Goal: Task Accomplishment & Management: Complete application form

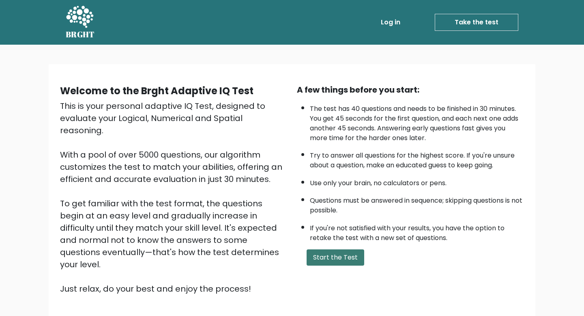
click at [330, 260] on button "Start the Test" at bounding box center [336, 257] width 58 height 16
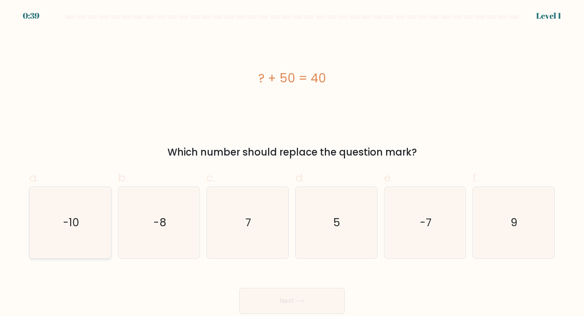
click at [88, 209] on icon "-10" at bounding box center [70, 223] width 72 height 72
click at [292, 163] on input "a. -10" at bounding box center [292, 160] width 0 height 5
radio input "true"
click at [259, 287] on div "Next" at bounding box center [291, 290] width 535 height 45
click at [263, 305] on button "Next" at bounding box center [291, 301] width 105 height 26
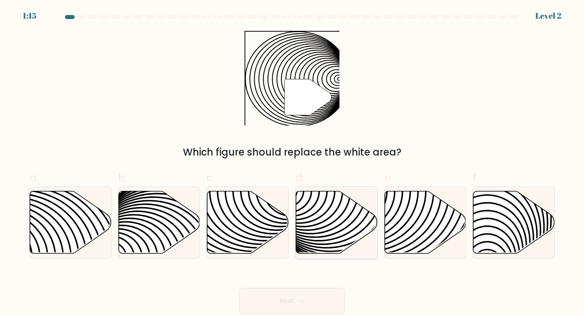
click at [326, 234] on icon at bounding box center [337, 222] width 82 height 62
click at [292, 163] on input "d." at bounding box center [292, 160] width 0 height 5
radio input "true"
click at [255, 195] on icon at bounding box center [248, 222] width 82 height 62
click at [292, 163] on input "c." at bounding box center [292, 160] width 0 height 5
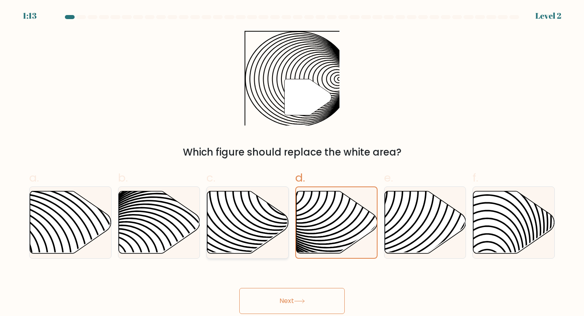
radio input "true"
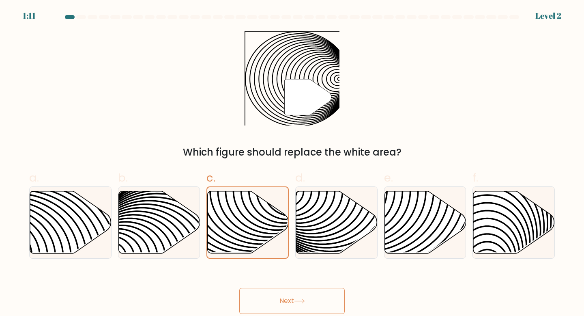
click at [262, 304] on button "Next" at bounding box center [291, 301] width 105 height 26
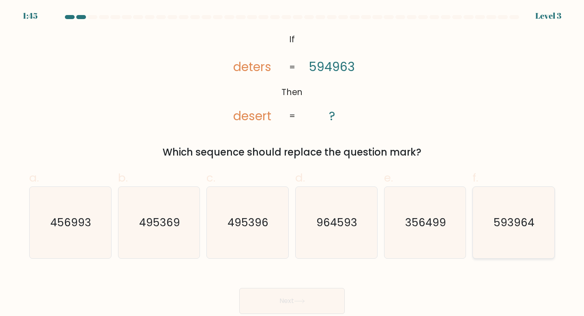
click at [493, 221] on icon "593964" at bounding box center [514, 223] width 72 height 72
click at [292, 163] on input "f. 593964" at bounding box center [292, 160] width 0 height 5
radio input "true"
click at [316, 287] on div "Next" at bounding box center [291, 290] width 535 height 45
click at [299, 303] on icon at bounding box center [299, 301] width 11 height 4
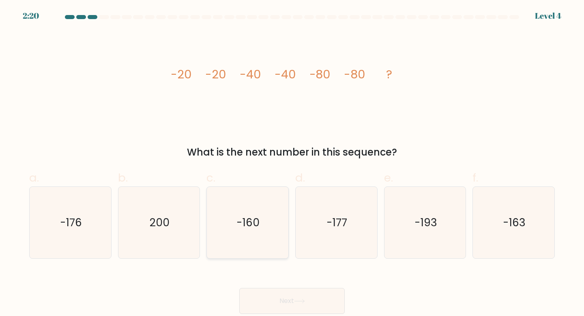
click at [256, 201] on icon "-160" at bounding box center [248, 223] width 72 height 72
click at [292, 163] on input "c. -160" at bounding box center [292, 160] width 0 height 5
radio input "true"
click at [267, 305] on button "Next" at bounding box center [291, 301] width 105 height 26
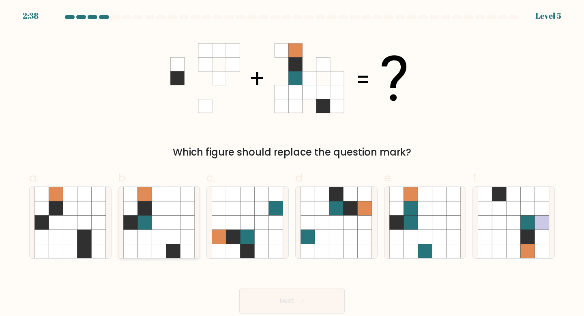
click at [143, 218] on icon at bounding box center [145, 222] width 14 height 14
click at [292, 163] on input "b." at bounding box center [292, 160] width 0 height 5
radio input "true"
click at [317, 304] on button "Next" at bounding box center [291, 301] width 105 height 26
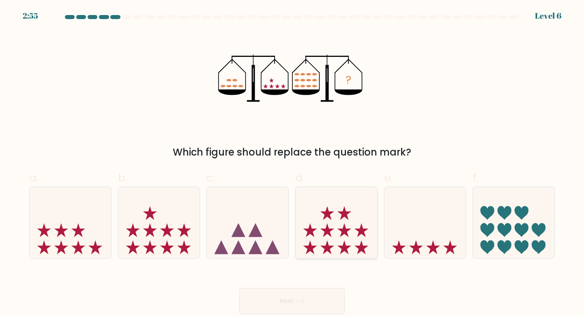
click at [308, 229] on icon at bounding box center [310, 230] width 14 height 14
click at [292, 163] on input "d." at bounding box center [292, 160] width 0 height 5
radio input "true"
click at [296, 315] on body "2:54 Level 6" at bounding box center [292, 158] width 584 height 316
click at [296, 299] on button "Next" at bounding box center [291, 301] width 105 height 26
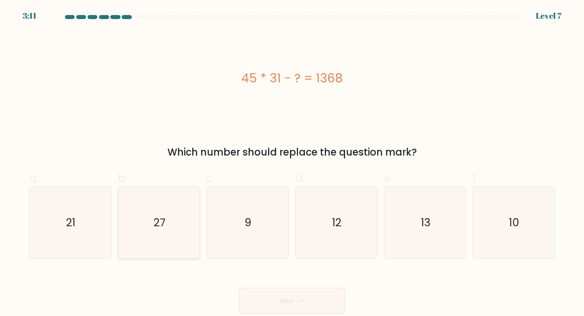
click at [133, 201] on icon "27" at bounding box center [159, 223] width 72 height 72
click at [292, 163] on input "b. 27" at bounding box center [292, 160] width 0 height 5
radio input "true"
click at [246, 303] on button "Next" at bounding box center [291, 301] width 105 height 26
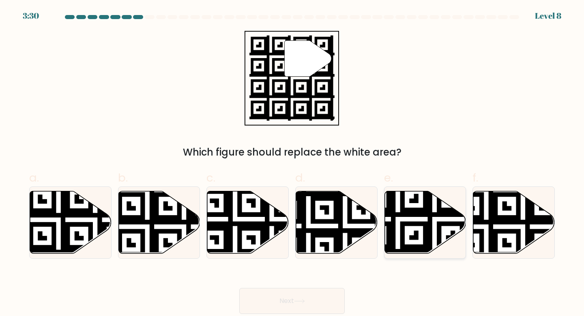
click at [414, 217] on icon at bounding box center [426, 222] width 82 height 62
click at [292, 163] on input "e." at bounding box center [292, 160] width 0 height 5
radio input "true"
click at [311, 306] on button "Next" at bounding box center [291, 301] width 105 height 26
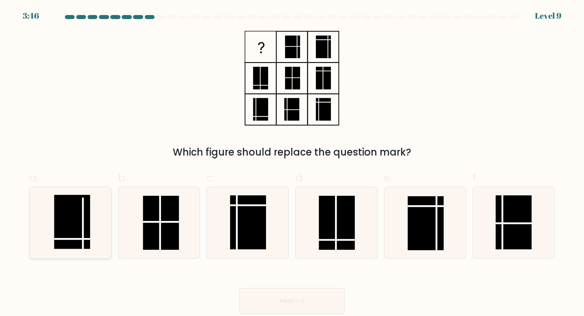
click at [71, 221] on rect at bounding box center [72, 222] width 36 height 54
click at [292, 163] on input "a." at bounding box center [292, 160] width 0 height 5
radio input "true"
click at [271, 306] on button "Next" at bounding box center [291, 301] width 105 height 26
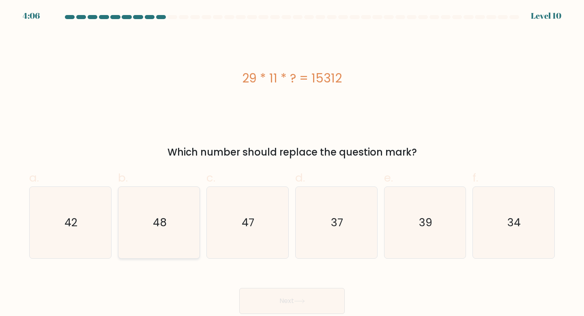
click at [148, 224] on icon "48" at bounding box center [159, 223] width 72 height 72
click at [292, 163] on input "b. 48" at bounding box center [292, 160] width 0 height 5
radio input "true"
click at [274, 296] on button "Next" at bounding box center [291, 301] width 105 height 26
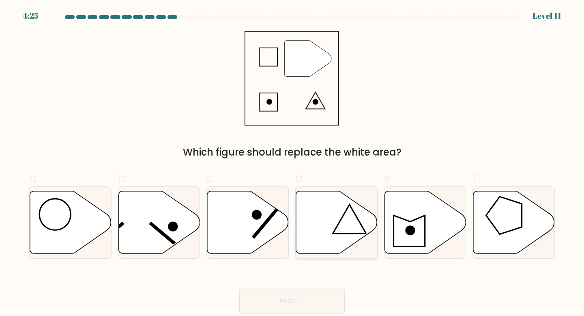
click at [347, 210] on icon at bounding box center [337, 222] width 82 height 62
click at [292, 163] on input "d." at bounding box center [292, 160] width 0 height 5
radio input "true"
click at [312, 307] on button "Next" at bounding box center [291, 301] width 105 height 26
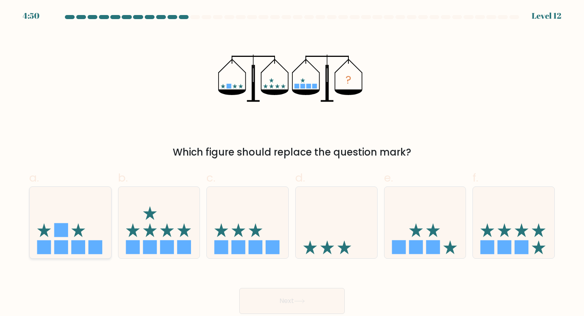
click at [72, 241] on rect at bounding box center [78, 247] width 14 height 14
click at [292, 163] on input "a." at bounding box center [292, 160] width 0 height 5
radio input "true"
click at [256, 306] on button "Next" at bounding box center [291, 301] width 105 height 26
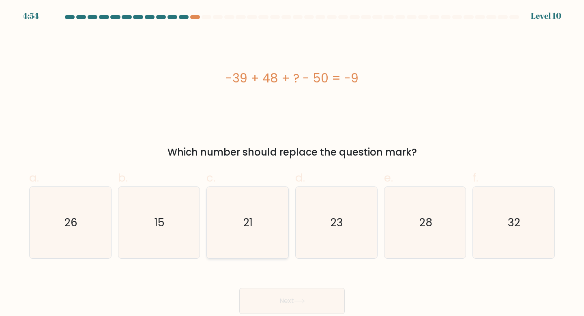
click at [260, 223] on icon "21" at bounding box center [248, 223] width 72 height 72
click at [292, 163] on input "c. 21" at bounding box center [292, 160] width 0 height 5
radio input "true"
click at [288, 303] on button "Next" at bounding box center [291, 301] width 105 height 26
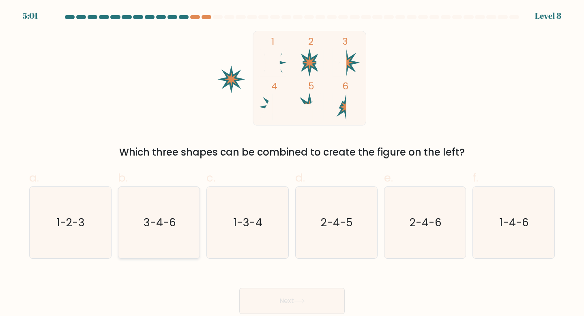
click at [170, 222] on text "3-4-6" at bounding box center [160, 222] width 32 height 15
click at [292, 163] on input "b. 3-4-6" at bounding box center [292, 160] width 0 height 5
radio input "true"
click at [275, 303] on button "Next" at bounding box center [291, 301] width 105 height 26
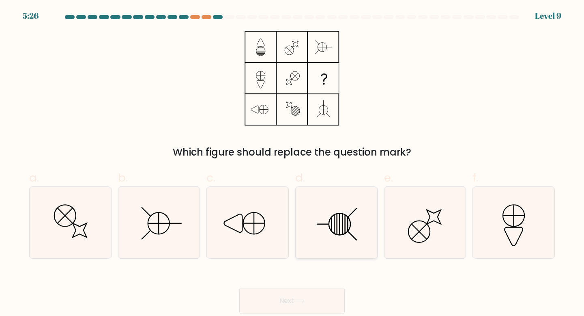
click at [338, 215] on icon at bounding box center [337, 223] width 72 height 72
click at [292, 163] on input "d." at bounding box center [292, 160] width 0 height 5
radio input "true"
click at [323, 312] on button "Next" at bounding box center [291, 301] width 105 height 26
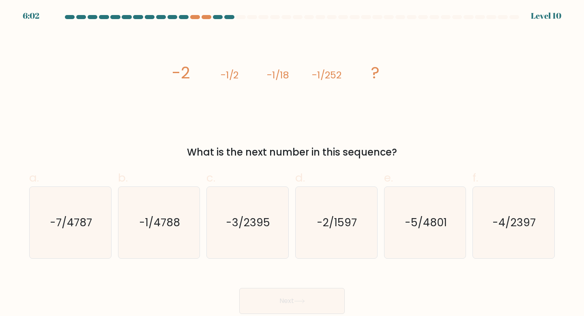
click at [278, 94] on icon "image/svg+xml -2 -1/2 -1/18 -1/252 ?" at bounding box center [291, 78] width 243 height 95
click at [180, 199] on icon "-1/4788" at bounding box center [159, 223] width 72 height 72
click at [292, 163] on input "b. -1/4788" at bounding box center [292, 160] width 0 height 5
radio input "true"
click at [271, 295] on button "Next" at bounding box center [291, 301] width 105 height 26
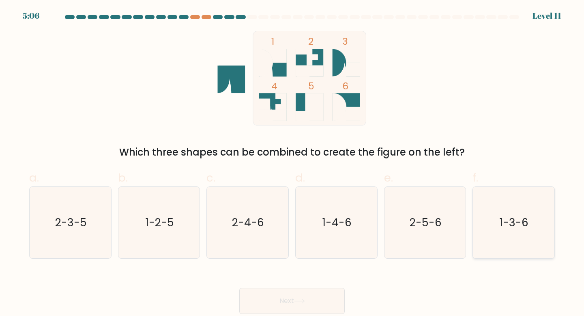
click at [527, 202] on icon "1-3-6" at bounding box center [514, 223] width 72 height 72
click at [292, 163] on input "f. 1-3-6" at bounding box center [292, 160] width 0 height 5
radio input "true"
click at [293, 297] on button "Next" at bounding box center [291, 301] width 105 height 26
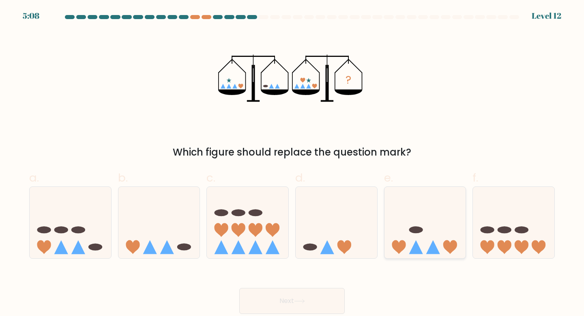
click at [398, 220] on icon at bounding box center [426, 222] width 82 height 67
click at [292, 163] on input "e." at bounding box center [292, 160] width 0 height 5
radio input "true"
click at [310, 302] on button "Next" at bounding box center [291, 301] width 105 height 26
click at [320, 302] on button "Next" at bounding box center [291, 301] width 105 height 26
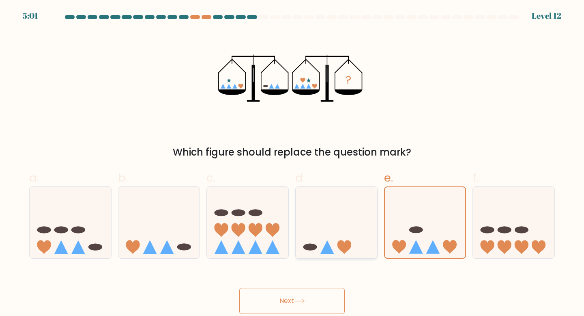
click at [332, 228] on icon at bounding box center [337, 222] width 82 height 67
click at [292, 163] on input "d." at bounding box center [292, 160] width 0 height 5
radio input "true"
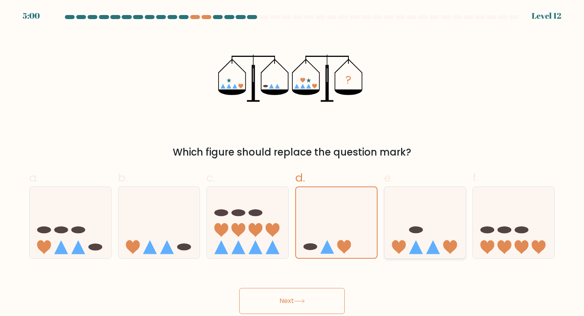
click at [405, 224] on icon at bounding box center [426, 222] width 82 height 67
click at [292, 163] on input "e." at bounding box center [292, 160] width 0 height 5
radio input "true"
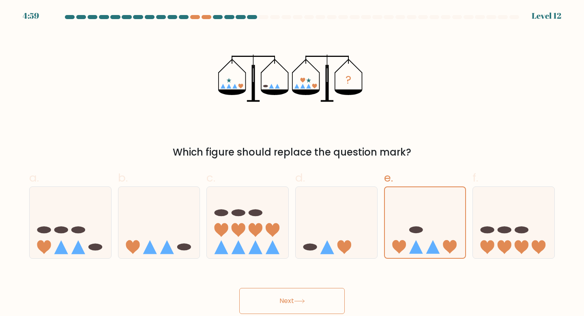
click at [304, 297] on button "Next" at bounding box center [291, 301] width 105 height 26
click at [282, 304] on button "Next" at bounding box center [291, 301] width 105 height 26
click at [295, 299] on button "Next" at bounding box center [291, 301] width 105 height 26
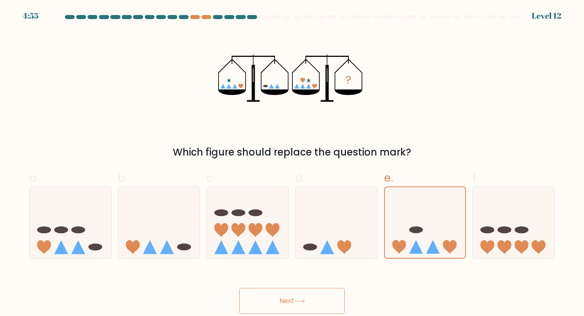
click at [295, 299] on button "Next" at bounding box center [291, 301] width 105 height 26
click at [340, 219] on icon at bounding box center [337, 222] width 82 height 67
click at [292, 163] on input "d." at bounding box center [292, 160] width 0 height 5
radio input "true"
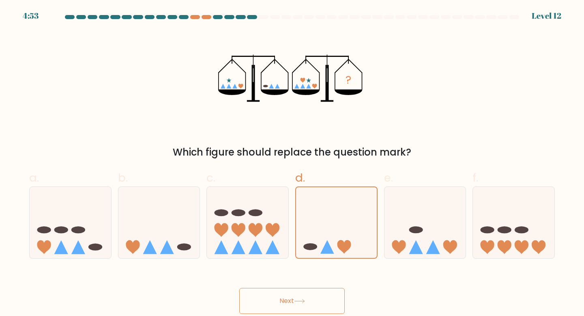
click at [301, 299] on icon at bounding box center [299, 301] width 11 height 4
click at [245, 214] on icon at bounding box center [248, 222] width 82 height 67
click at [292, 163] on input "c." at bounding box center [292, 160] width 0 height 5
radio input "true"
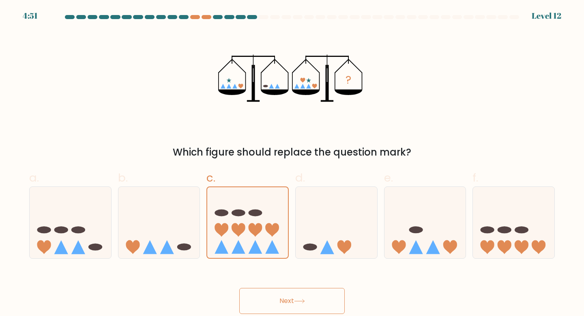
click at [256, 288] on button "Next" at bounding box center [291, 301] width 105 height 26
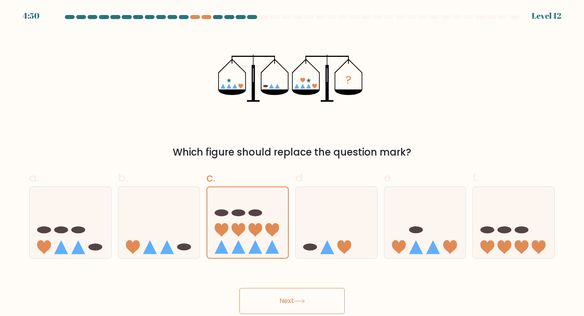
click at [256, 288] on button "Next" at bounding box center [291, 301] width 105 height 26
click at [409, 213] on icon at bounding box center [426, 222] width 82 height 67
click at [292, 163] on input "e." at bounding box center [292, 160] width 0 height 5
radio input "true"
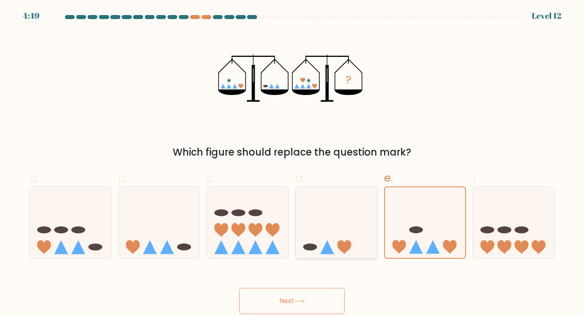
click at [329, 221] on icon at bounding box center [337, 222] width 82 height 67
click at [292, 163] on input "d." at bounding box center [292, 160] width 0 height 5
radio input "true"
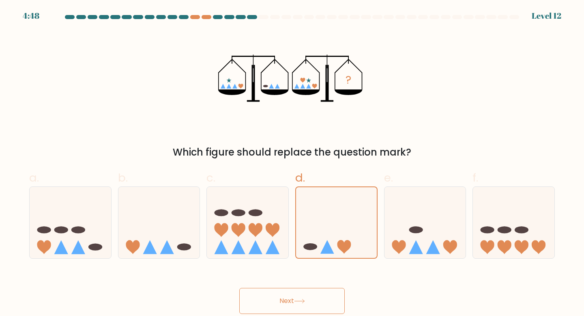
click at [320, 300] on button "Next" at bounding box center [291, 301] width 105 height 26
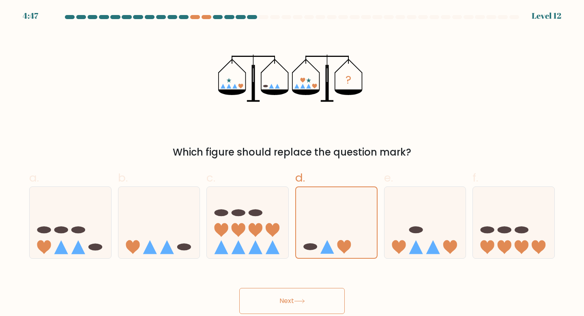
click at [320, 300] on button "Next" at bounding box center [291, 301] width 105 height 26
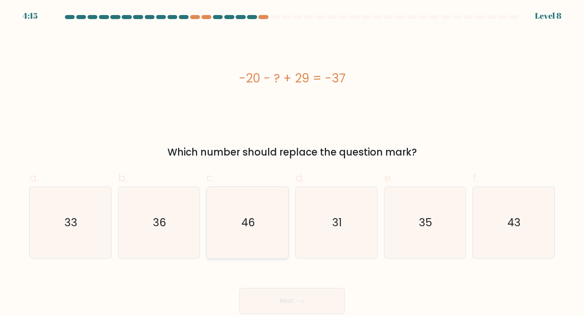
click at [248, 209] on icon "46" at bounding box center [248, 223] width 72 height 72
click at [292, 163] on input "c. 46" at bounding box center [292, 160] width 0 height 5
radio input "true"
click at [265, 297] on button "Next" at bounding box center [291, 301] width 105 height 26
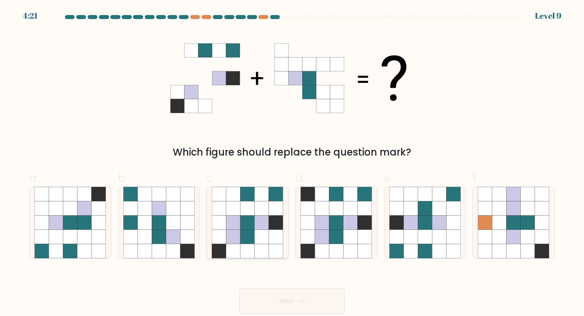
click at [252, 210] on icon at bounding box center [248, 208] width 14 height 14
click at [292, 163] on input "c." at bounding box center [292, 160] width 0 height 5
radio input "true"
click at [301, 309] on button "Next" at bounding box center [291, 301] width 105 height 26
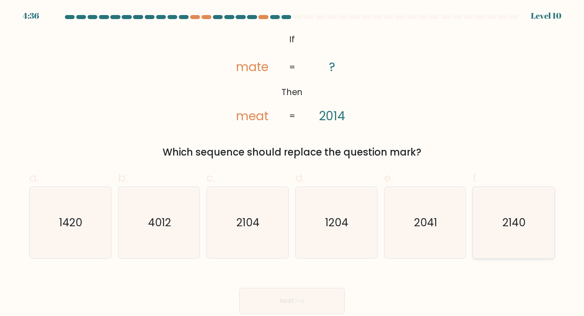
click at [499, 218] on icon "2140" at bounding box center [514, 223] width 72 height 72
click at [292, 163] on input "f. 2140" at bounding box center [292, 160] width 0 height 5
radio input "true"
click at [305, 305] on button "Next" at bounding box center [291, 301] width 105 height 26
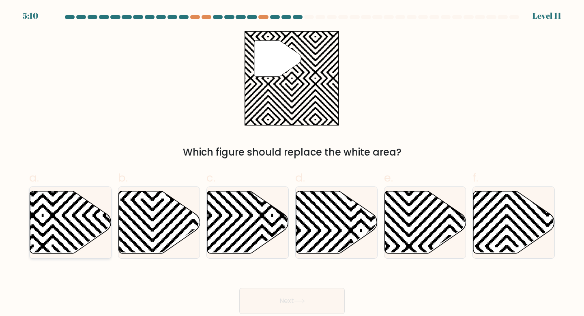
click at [61, 232] on icon at bounding box center [43, 256] width 164 height 164
click at [292, 163] on input "a." at bounding box center [292, 160] width 0 height 5
radio input "true"
click at [310, 300] on button "Next" at bounding box center [291, 301] width 105 height 26
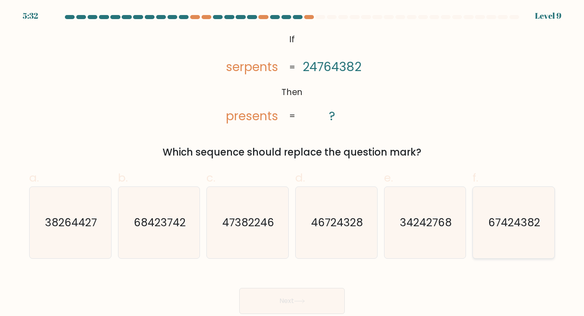
click at [501, 229] on text "67424382" at bounding box center [514, 222] width 52 height 15
click at [292, 163] on input "f. 67424382" at bounding box center [292, 160] width 0 height 5
radio input "true"
click at [293, 310] on button "Next" at bounding box center [291, 301] width 105 height 26
